Goal: Information Seeking & Learning: Learn about a topic

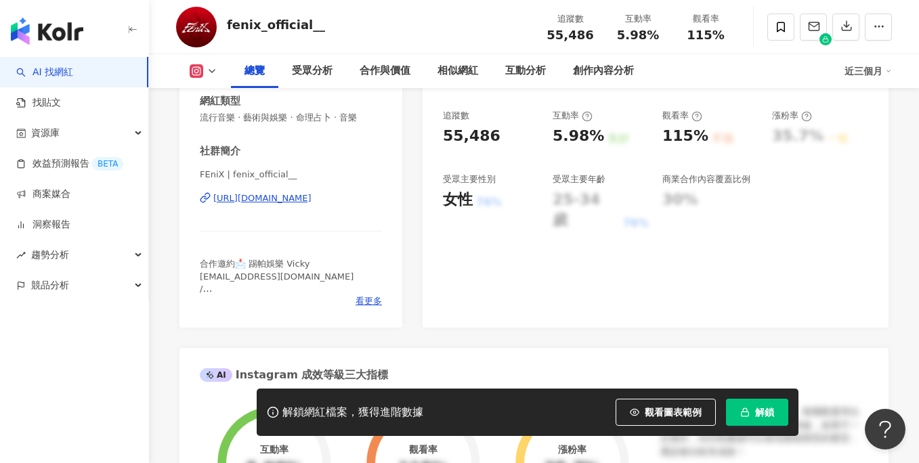
scroll to position [238, 0]
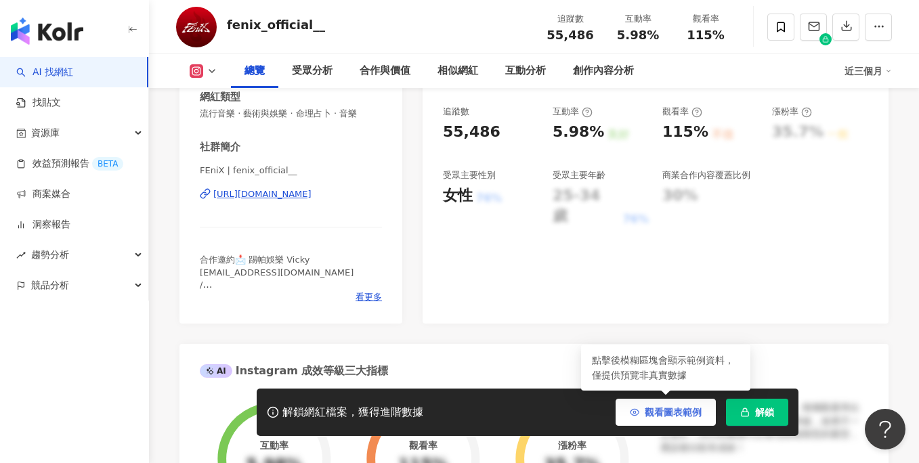
click at [643, 409] on button "觀看圖表範例" at bounding box center [666, 412] width 100 height 27
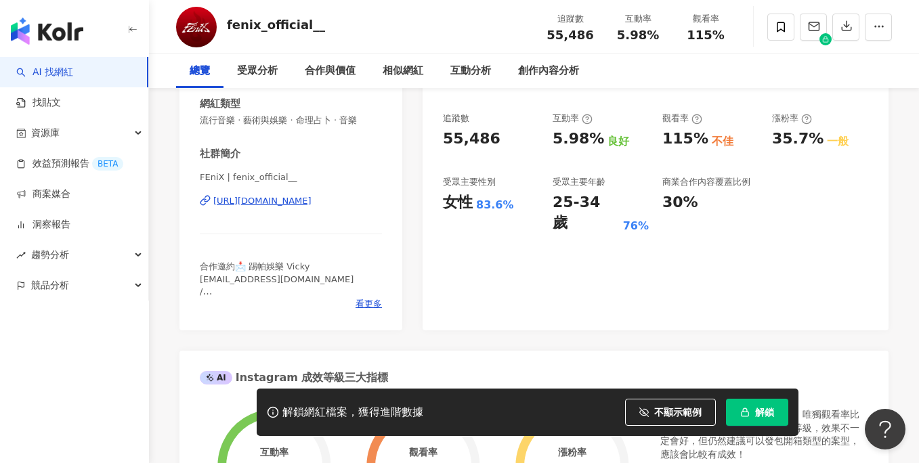
scroll to position [0, 0]
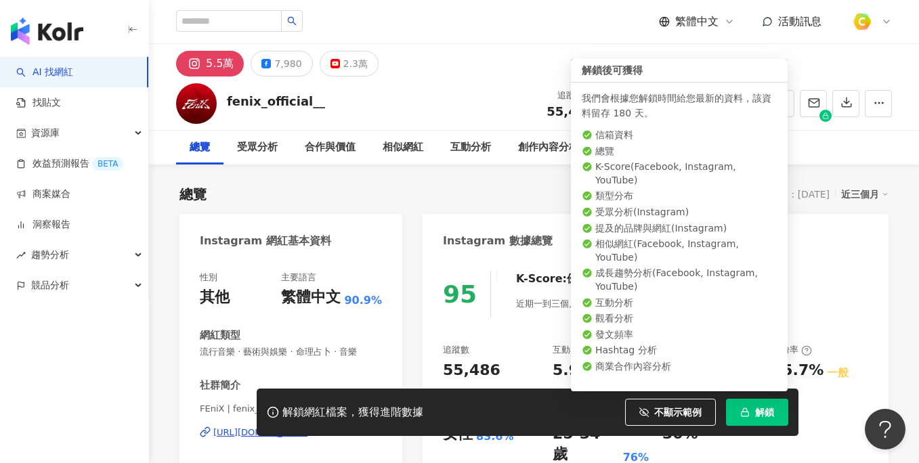
click at [770, 421] on button "解鎖" at bounding box center [757, 412] width 62 height 27
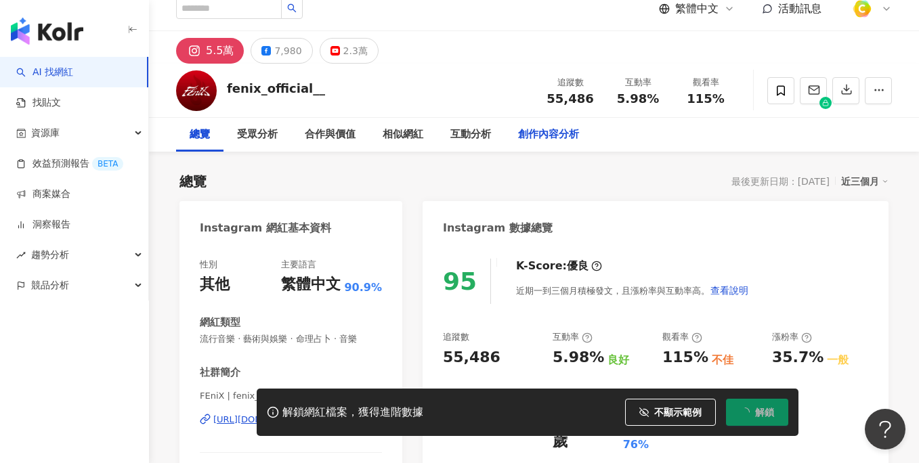
scroll to position [116, 0]
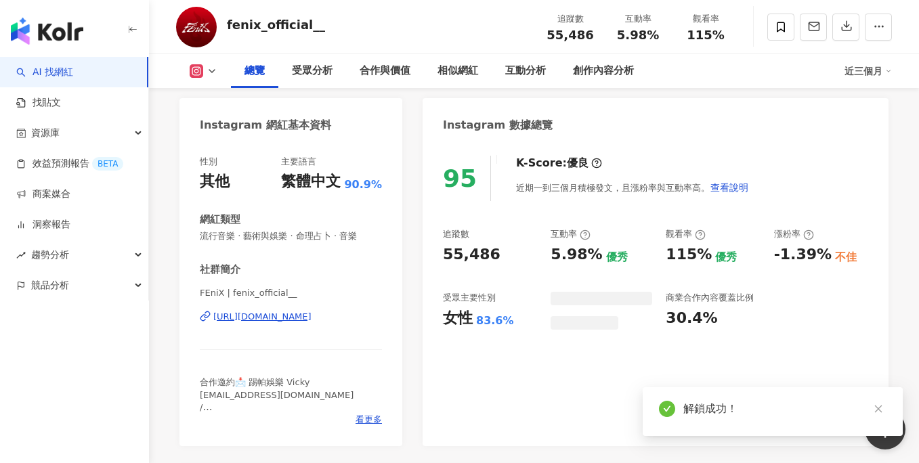
scroll to position [163, 0]
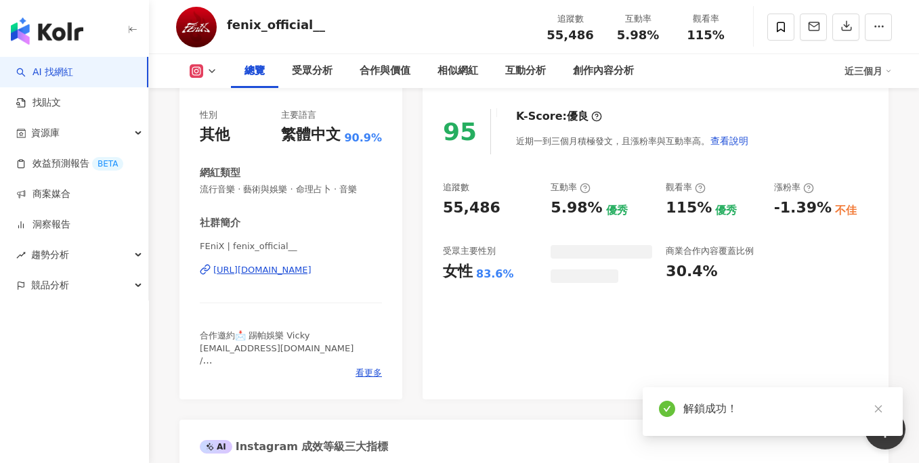
click at [481, 336] on div "95 K-Score : 優良 近期一到三個月積極發文，且漲粉率與互動率高。 查看說明 追蹤數 55,486 互動率 5.98% 優秀 觀看率 115% 優秀…" at bounding box center [656, 248] width 466 height 304
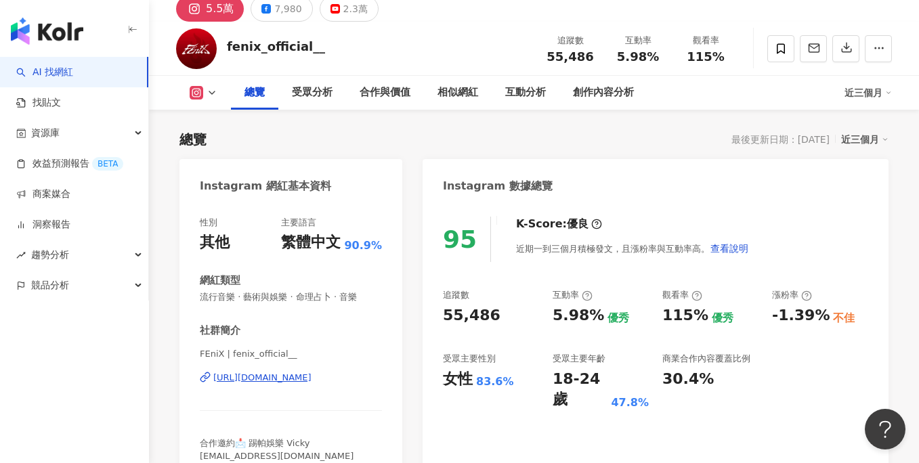
scroll to position [0, 0]
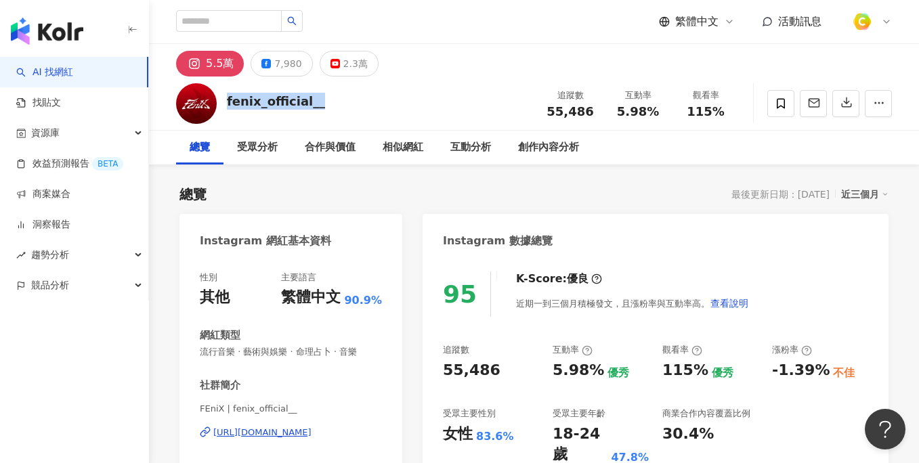
drag, startPoint x: 226, startPoint y: 100, endPoint x: 329, endPoint y: 97, distance: 102.3
click at [329, 97] on div "fenix_official__ 追蹤數 55,486 互動率 5.98% 觀看率 115%" at bounding box center [534, 104] width 770 height 54
copy div "fenix_official__"
click at [287, 430] on div "[URL][DOMAIN_NAME]" at bounding box center [262, 433] width 98 height 12
drag, startPoint x: 548, startPoint y: 110, endPoint x: 589, endPoint y: 110, distance: 41.3
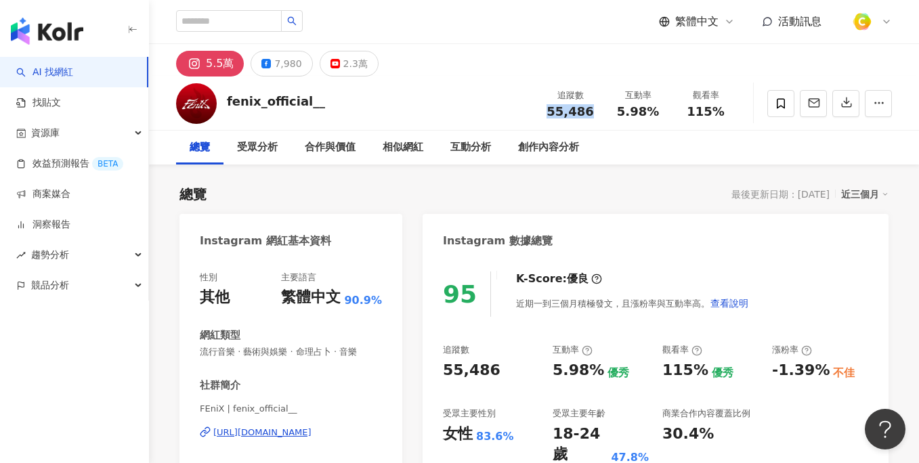
click at [589, 110] on div "55,486" at bounding box center [570, 112] width 51 height 14
copy span "55,486"
drag, startPoint x: 616, startPoint y: 112, endPoint x: 655, endPoint y: 112, distance: 39.3
click at [655, 112] on div "5.98%" at bounding box center [637, 112] width 51 height 14
copy span "5.98%"
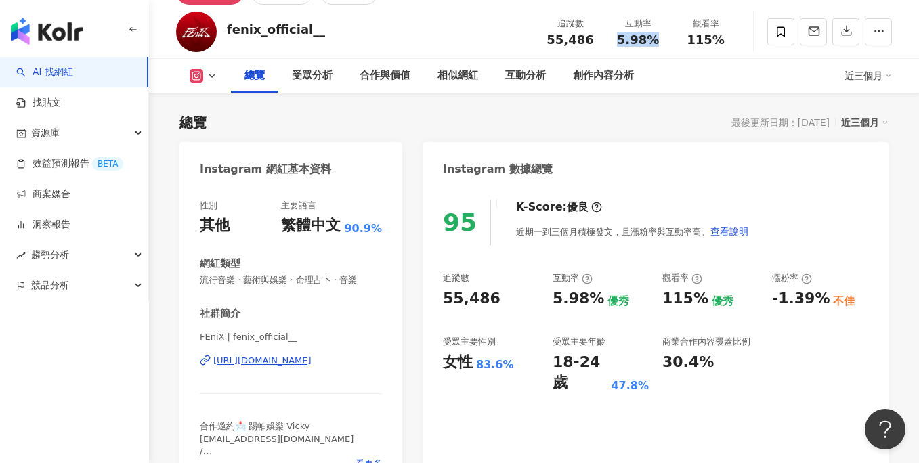
scroll to position [100, 0]
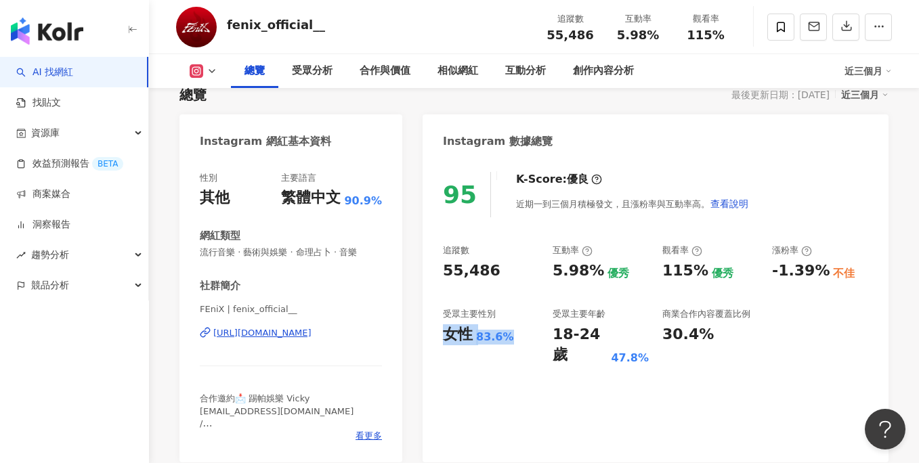
drag, startPoint x: 447, startPoint y: 333, endPoint x: 506, endPoint y: 331, distance: 58.9
click at [506, 331] on div "女性 83.6%" at bounding box center [491, 334] width 96 height 21
copy div "女性 83.6%"
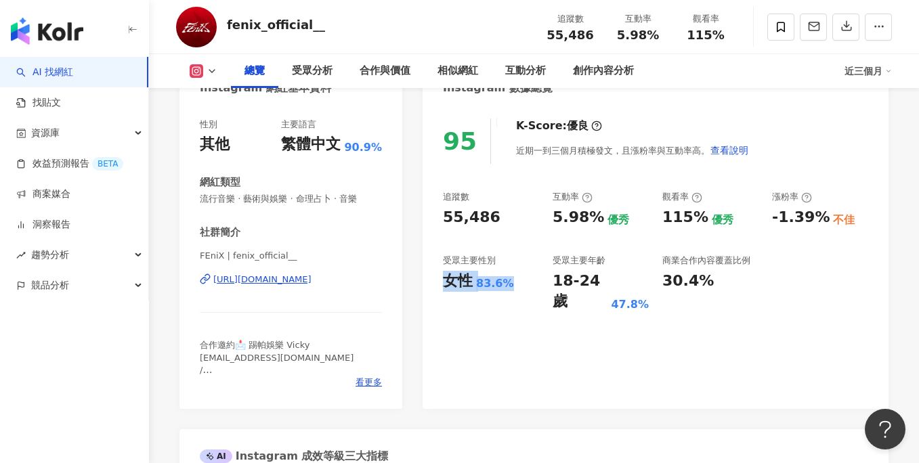
scroll to position [153, 0]
drag, startPoint x: 290, startPoint y: 254, endPoint x: 194, endPoint y: 255, distance: 96.2
click at [194, 255] on div "性別 其他 主要語言 繁體中文 90.9% 網紅類型 流行音樂 · 藝術與娛樂 · 命理占卜 · 音樂 社群簡介 FEniX | fenix_official…" at bounding box center [290, 257] width 223 height 304
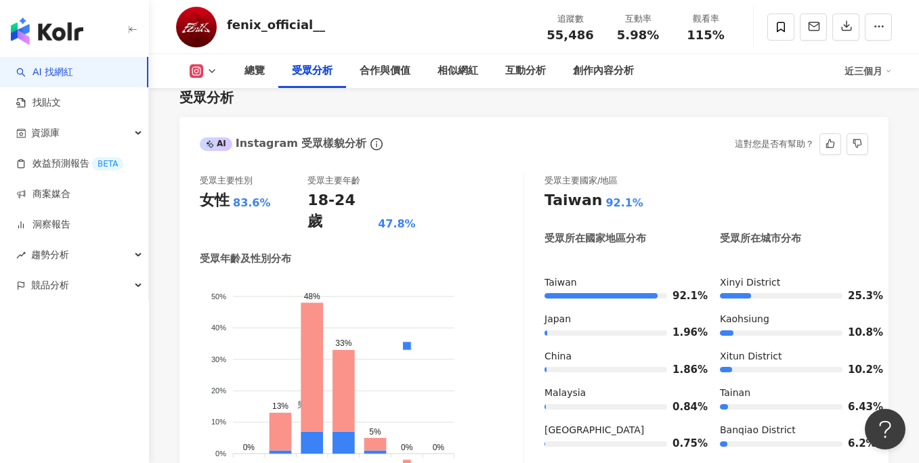
scroll to position [1254, 0]
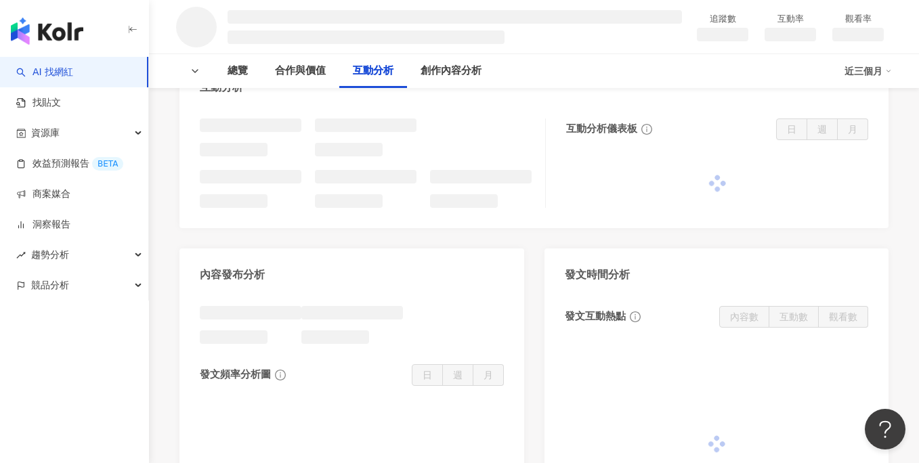
scroll to position [1116, 0]
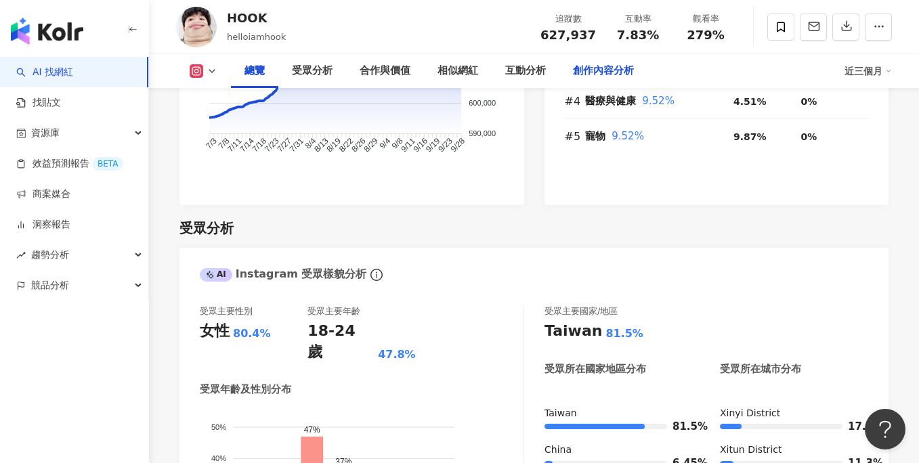
scroll to position [1073, 0]
